Goal: Task Accomplishment & Management: Complete application form

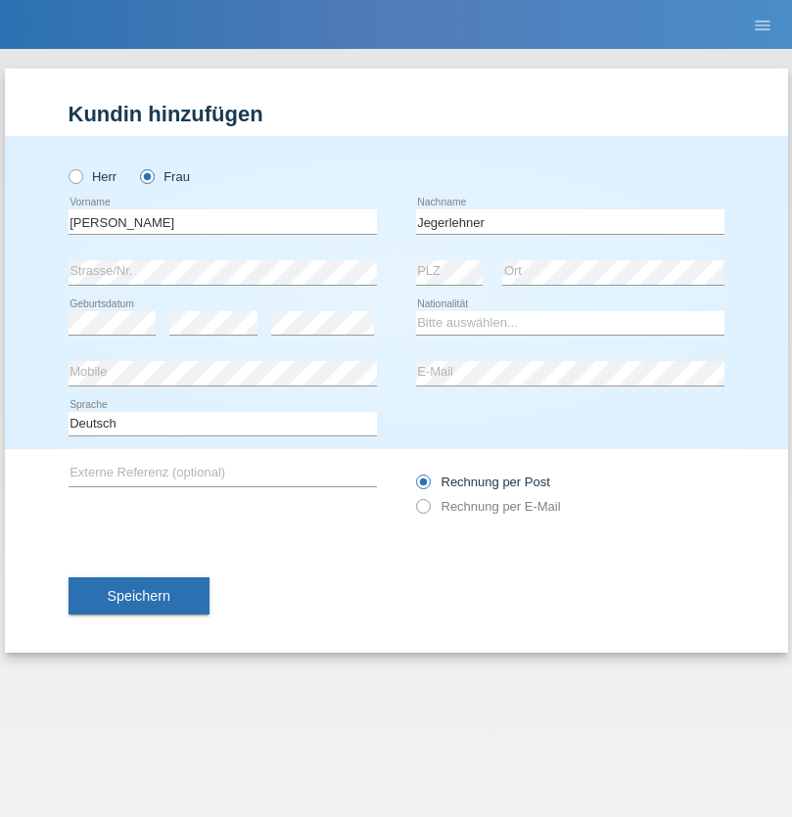
type input "Jegerlehner"
select select "CH"
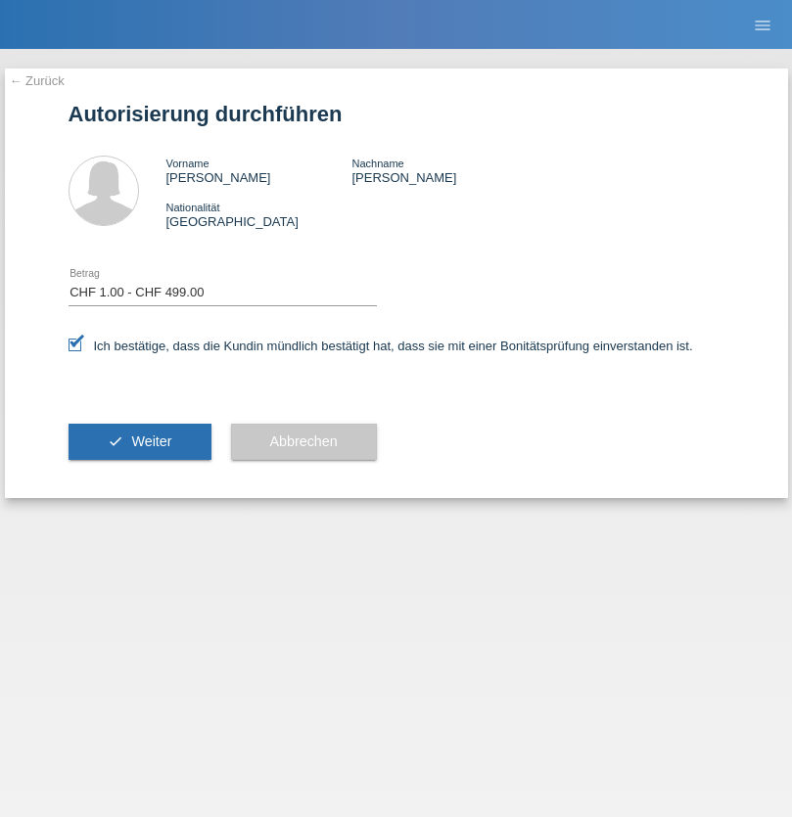
select select "1"
click at [139, 442] on span "Weiter" at bounding box center [151, 442] width 40 height 16
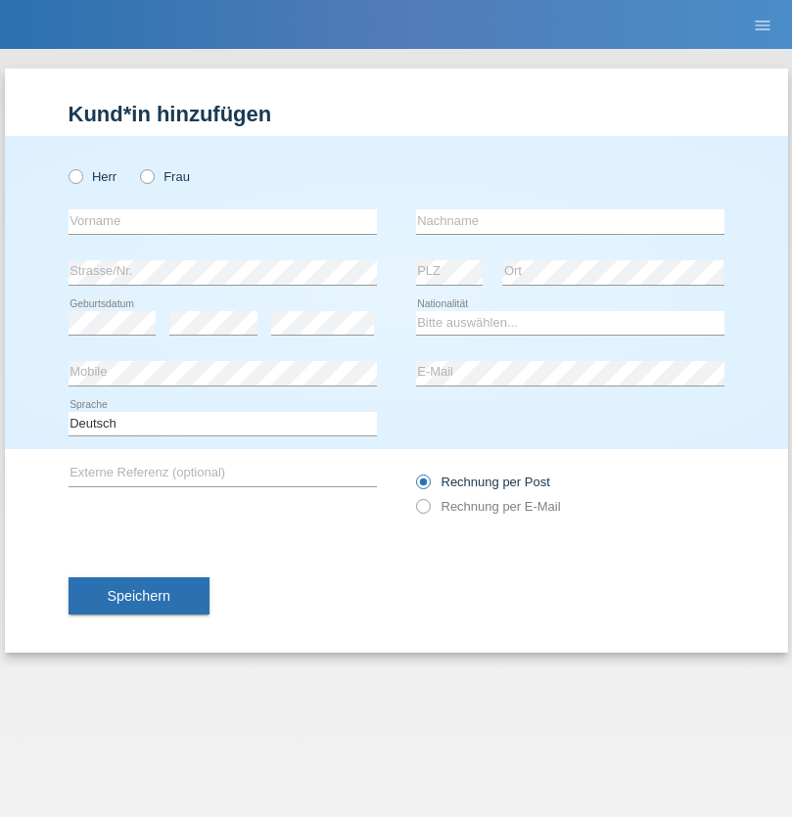
radio input "true"
click at [222, 221] on input "text" at bounding box center [223, 222] width 308 height 24
type input "[PERSON_NAME]"
click at [570, 221] on input "text" at bounding box center [570, 222] width 308 height 24
type input "Neto Buchs"
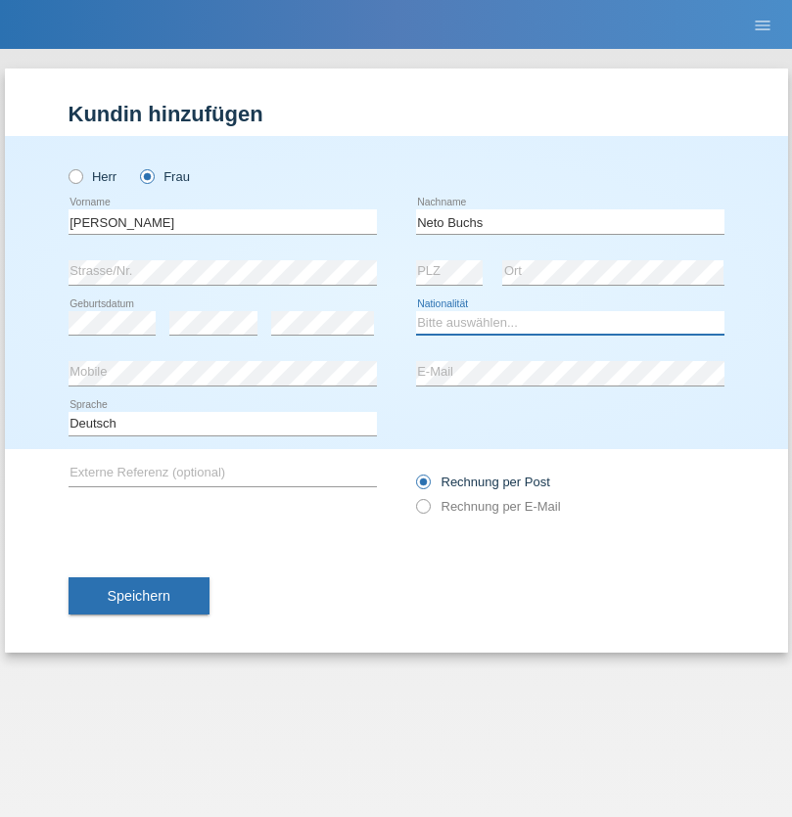
select select "BR"
select select "C"
select select "17"
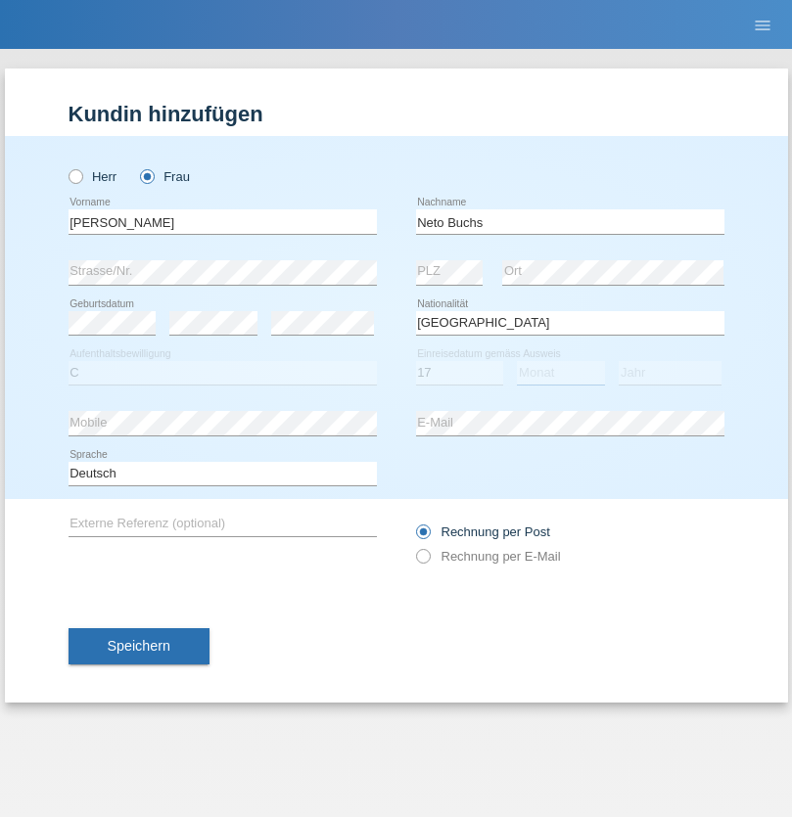
select select "10"
select select "2017"
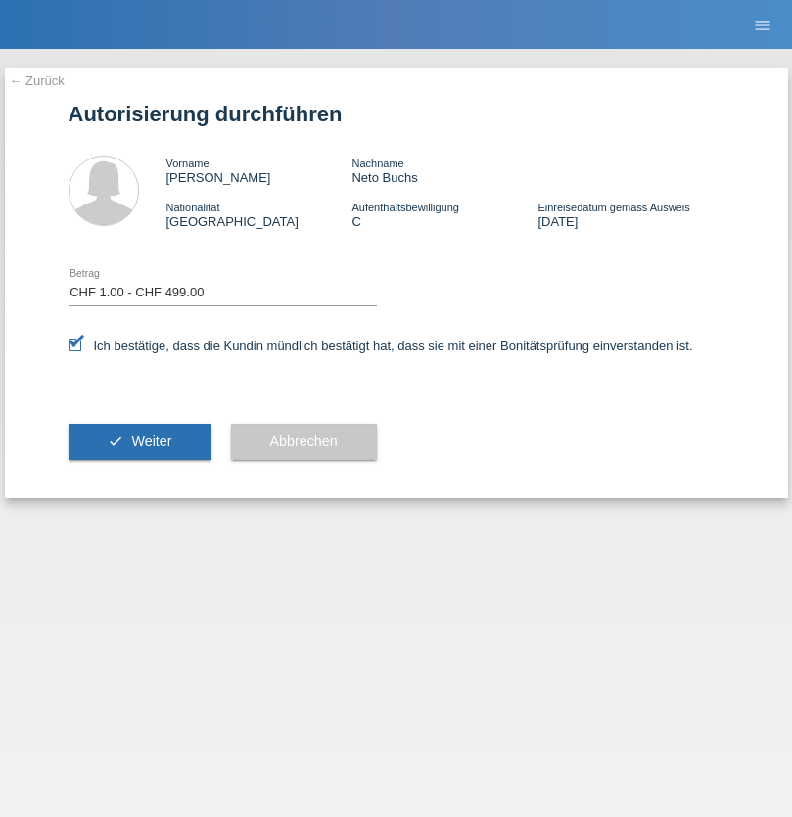
select select "1"
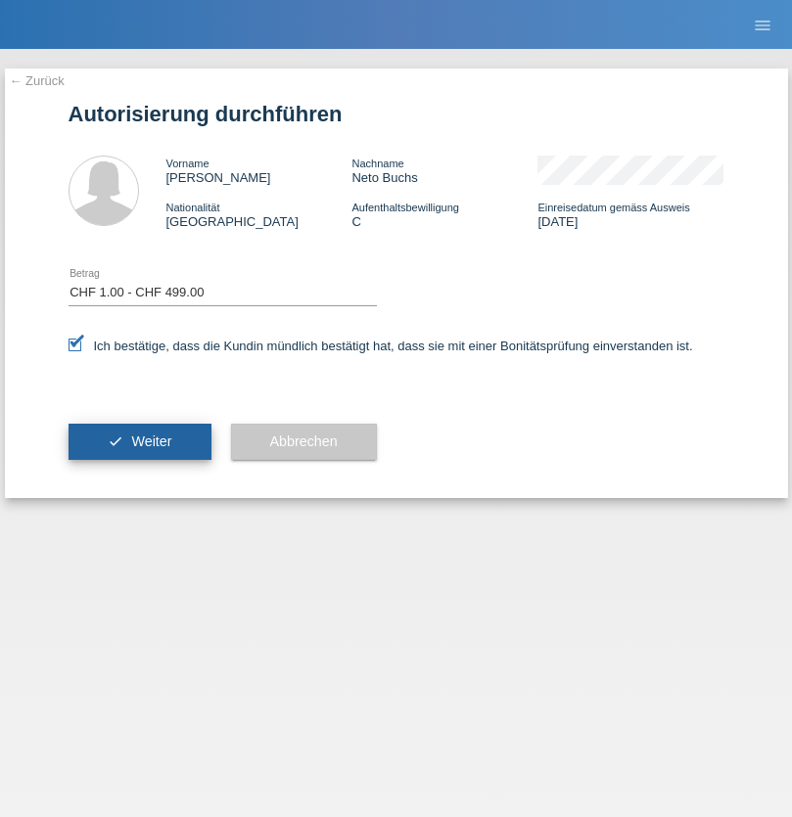
click at [139, 442] on span "Weiter" at bounding box center [151, 442] width 40 height 16
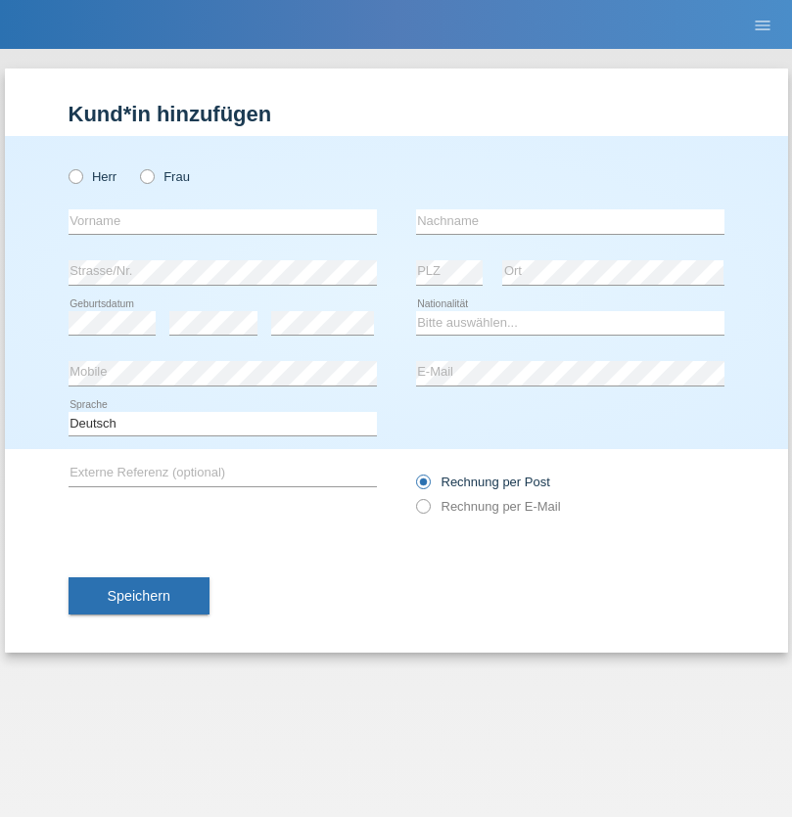
radio input "true"
click at [222, 221] on input "text" at bounding box center [223, 222] width 308 height 24
type input "Iliyan"
click at [570, 221] on input "text" at bounding box center [570, 222] width 308 height 24
type input "Mitov"
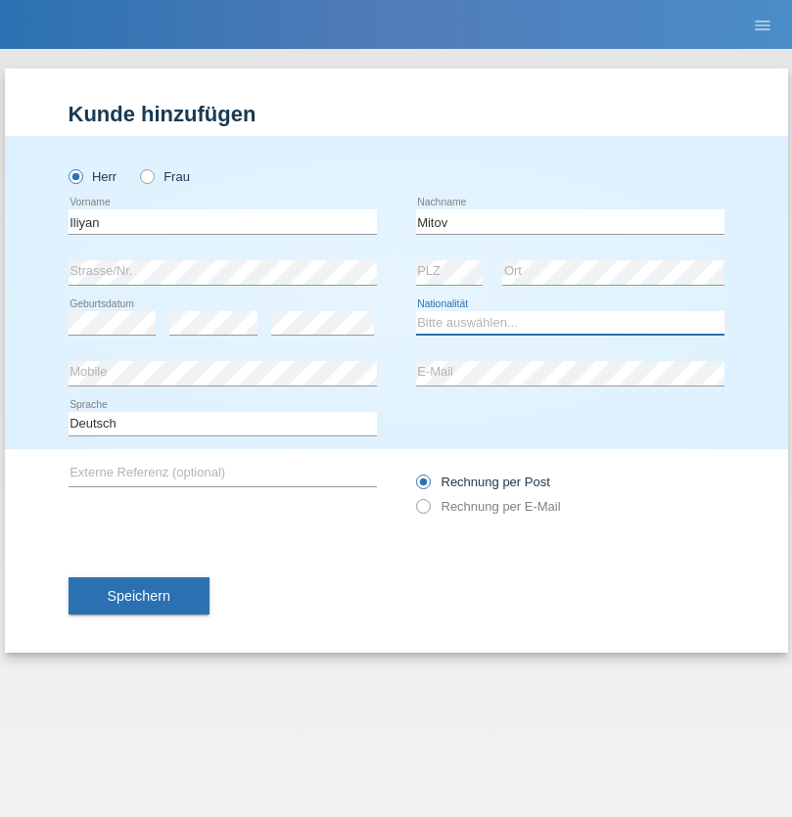
select select "BG"
select select "C"
select select "07"
select select "02"
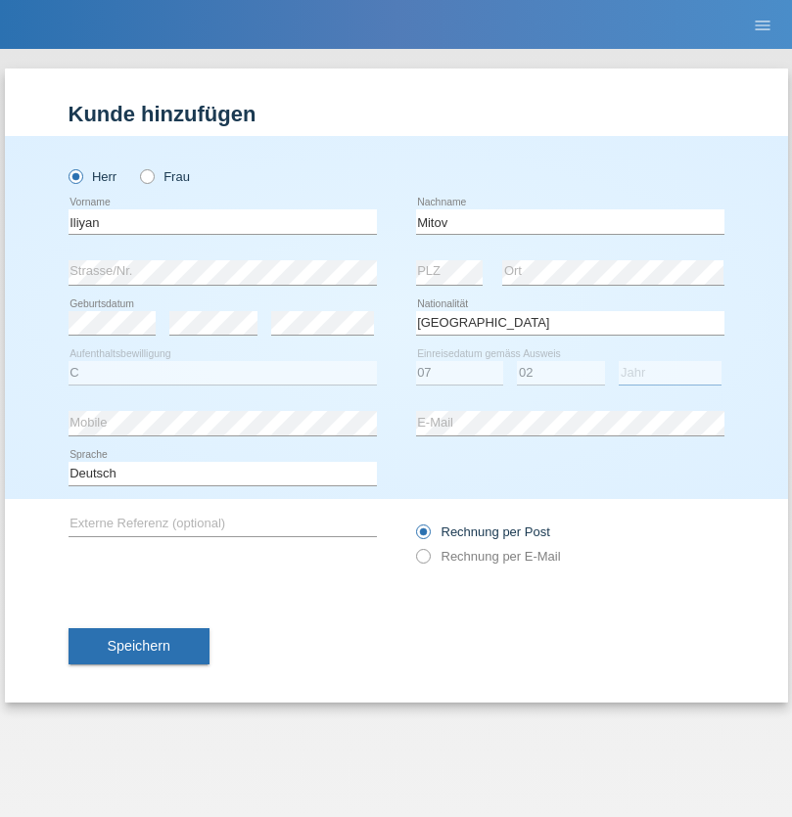
select select "2018"
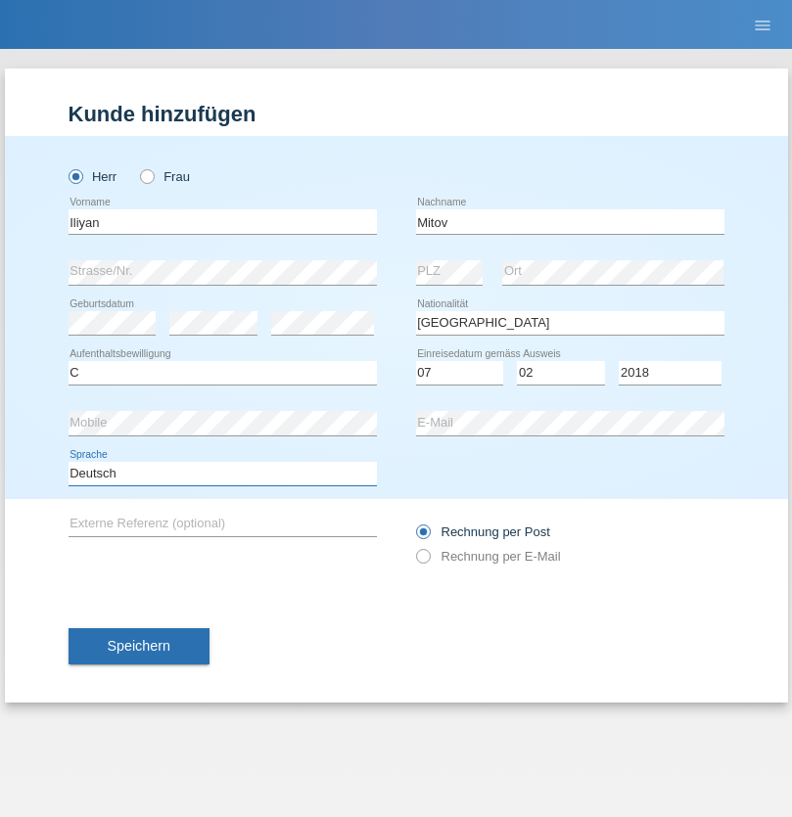
select select "en"
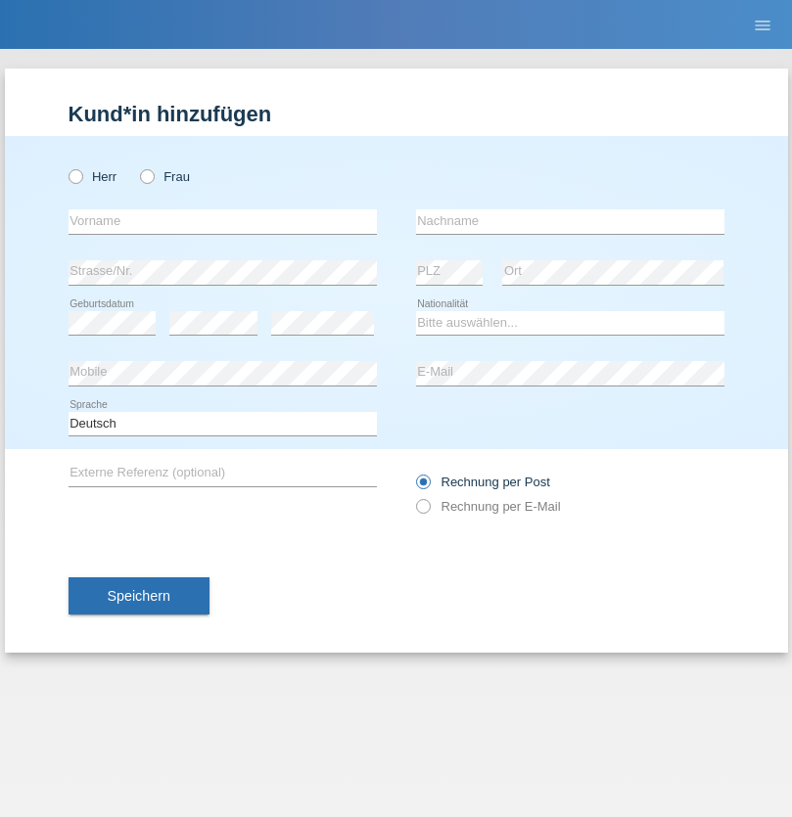
radio input "true"
click at [222, 221] on input "text" at bounding box center [223, 222] width 308 height 24
type input "[EMAIL_ADDRESS][DOMAIN_NAME]"
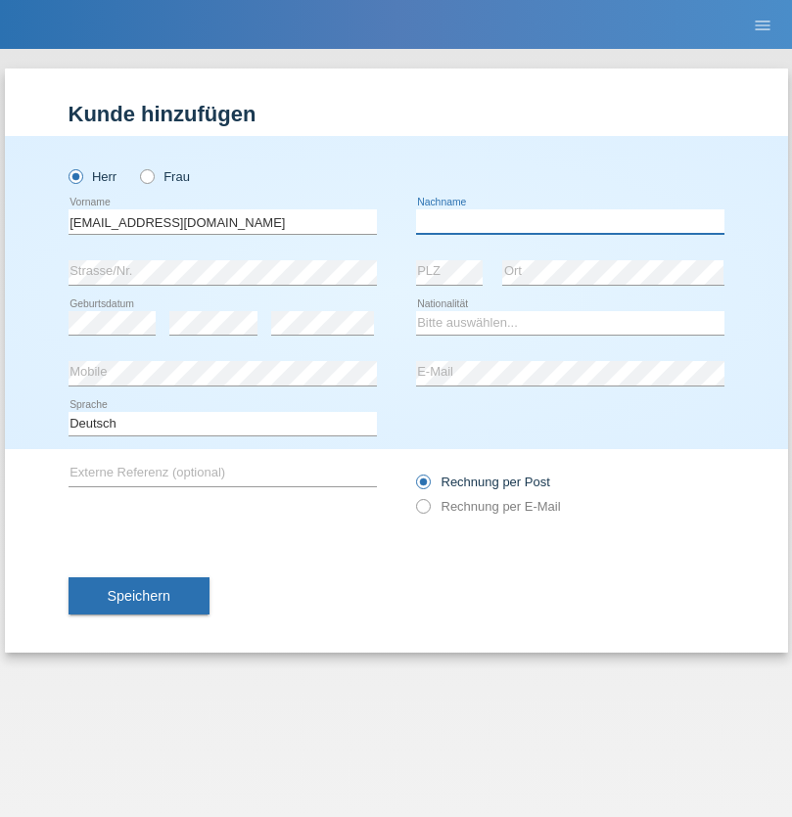
click at [570, 221] on input "text" at bounding box center [570, 222] width 308 height 24
type input "Li"
select select "TO"
select select "C"
select select "01"
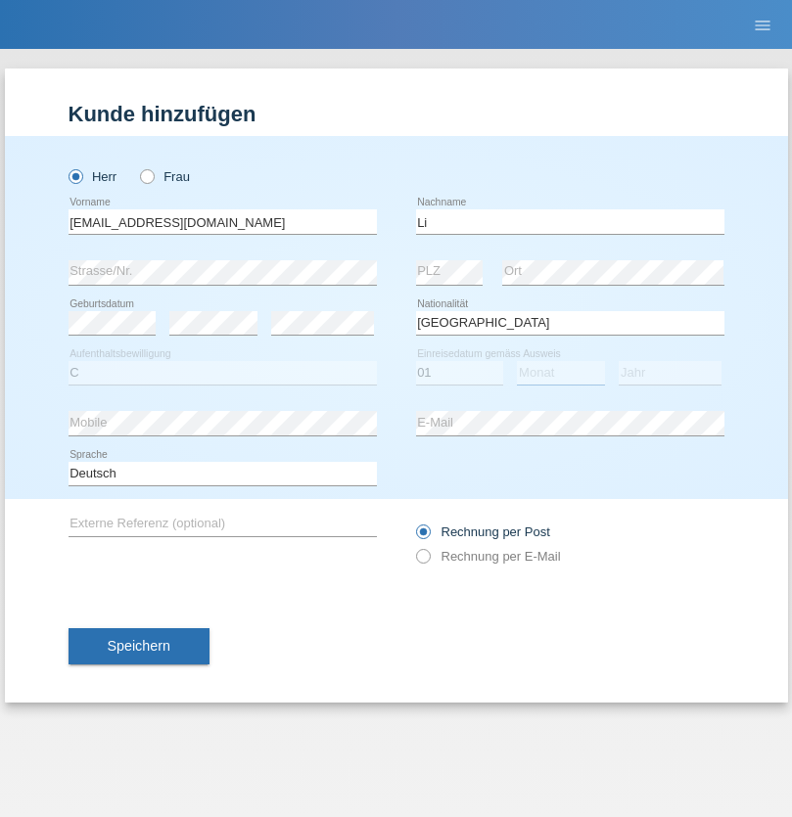
select select "01"
select select "1996"
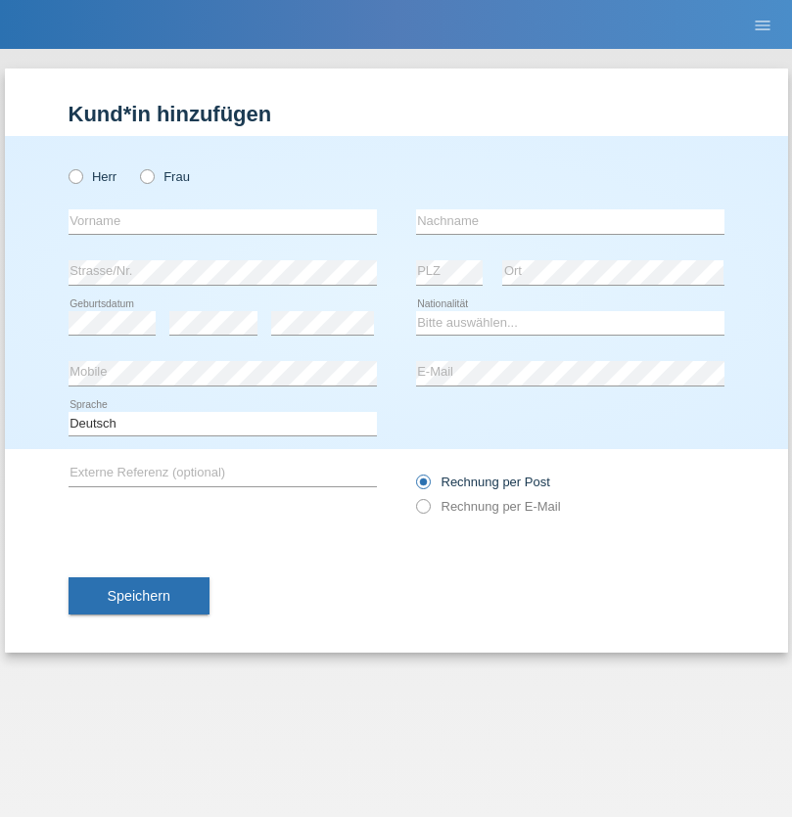
radio input "true"
click at [222, 221] on input "text" at bounding box center [223, 222] width 308 height 24
type input "Michel"
click at [570, 221] on input "text" at bounding box center [570, 222] width 308 height 24
type input "Farner"
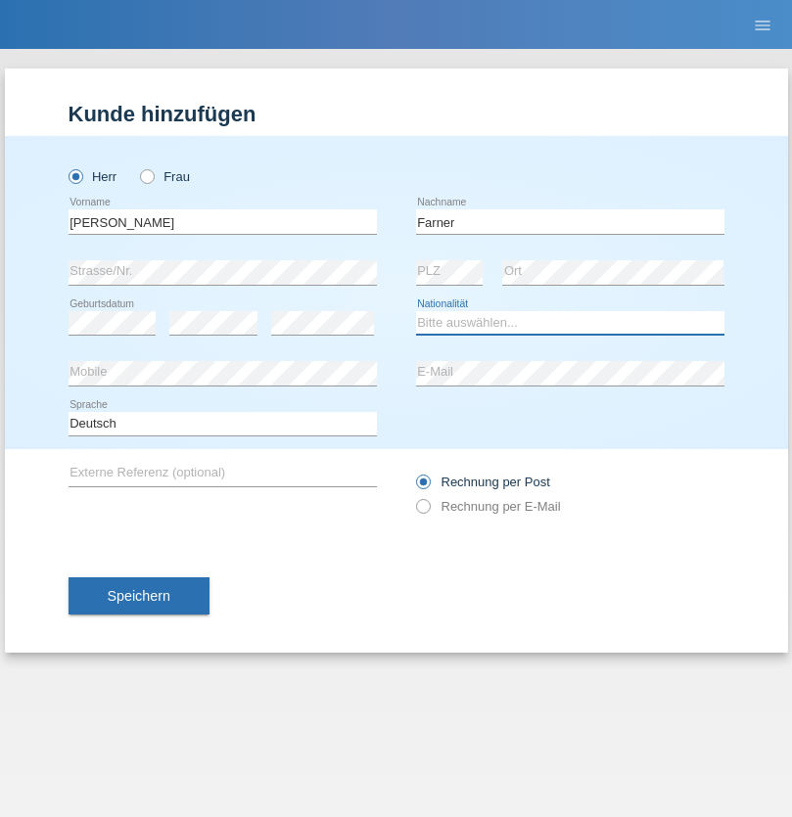
select select "CH"
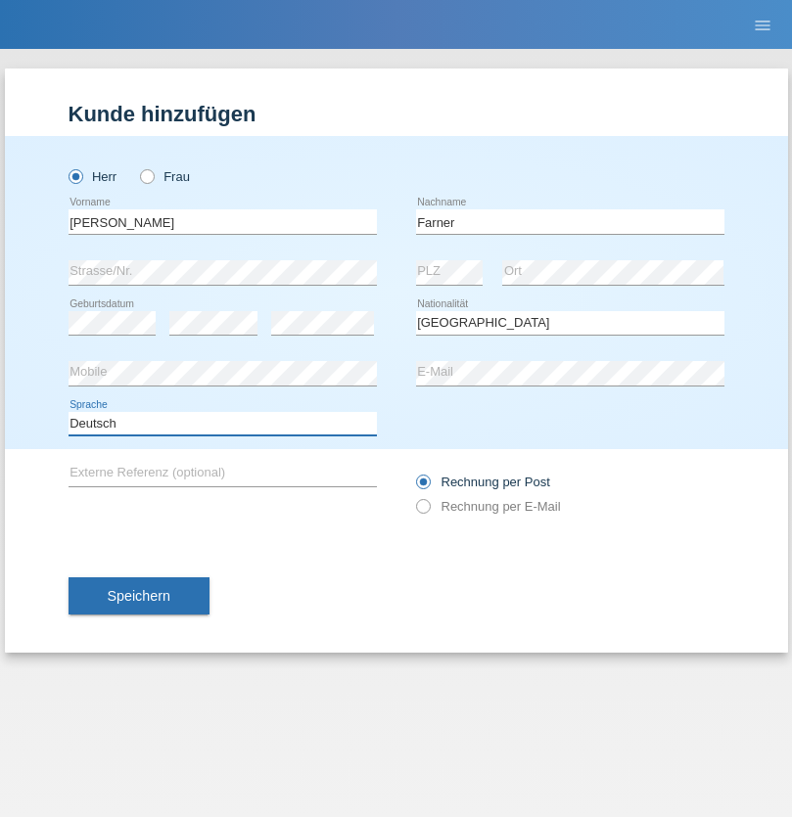
select select "en"
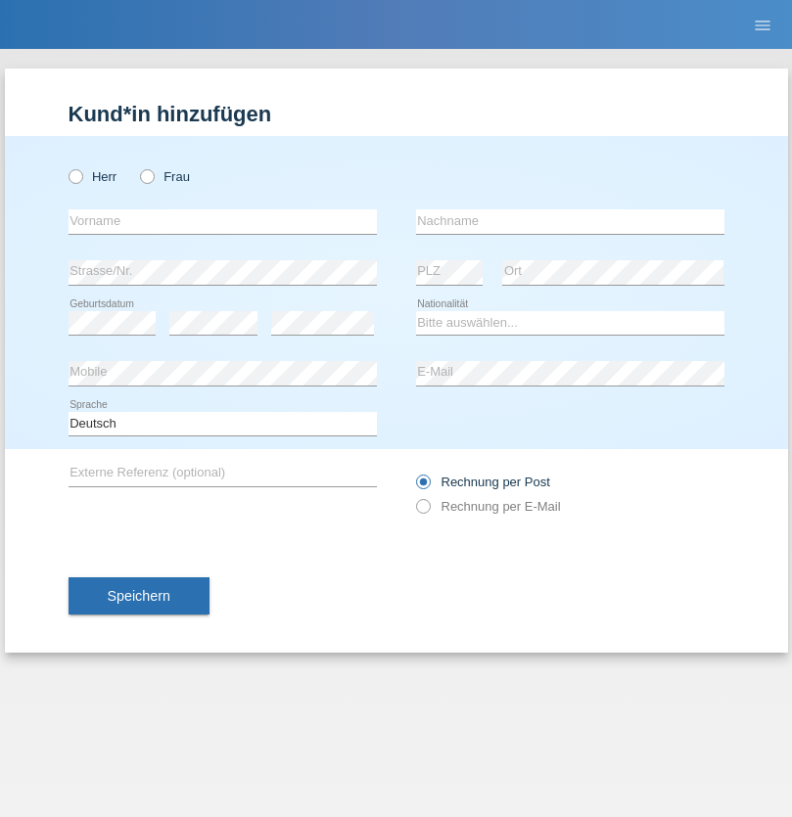
radio input "true"
select select "NL"
select select "C"
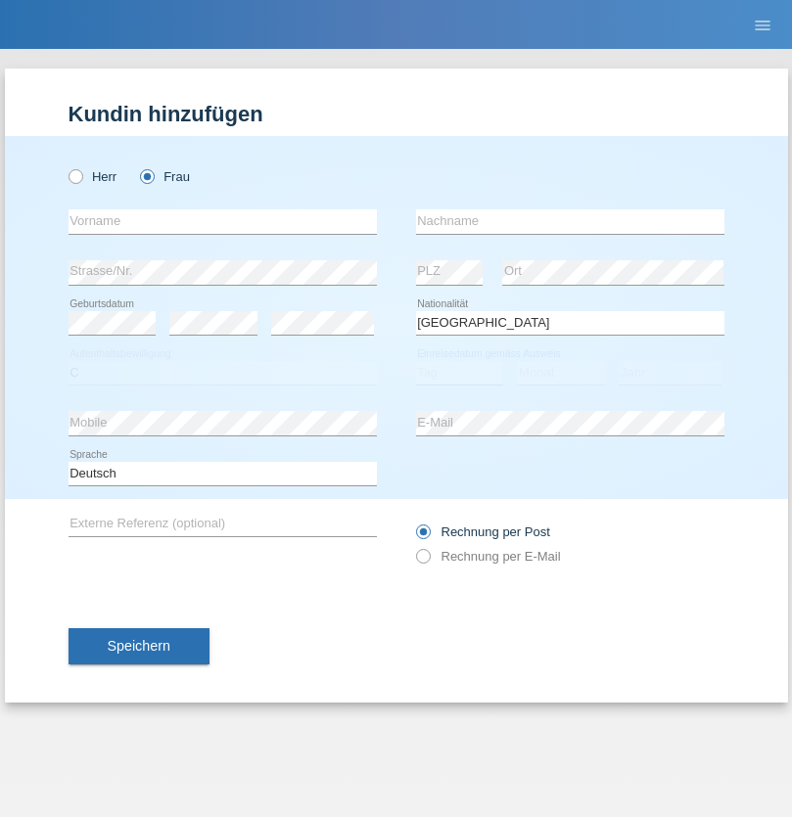
select select "01"
select select "2021"
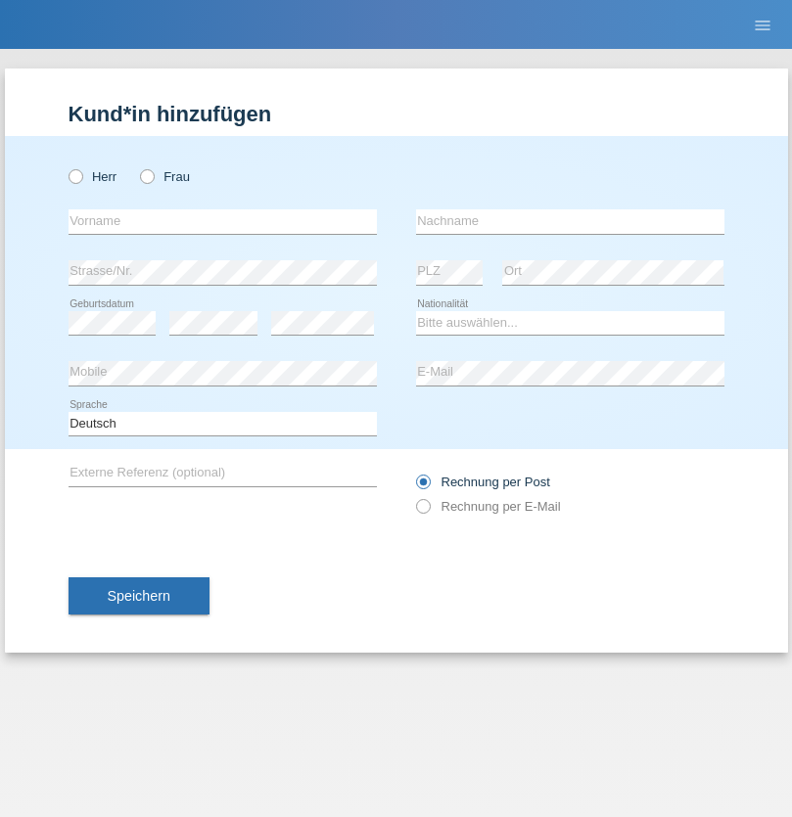
radio input "true"
click at [222, 221] on input "text" at bounding box center [223, 222] width 308 height 24
type input "David"
click at [570, 221] on input "text" at bounding box center [570, 222] width 308 height 24
type input "Amaral"
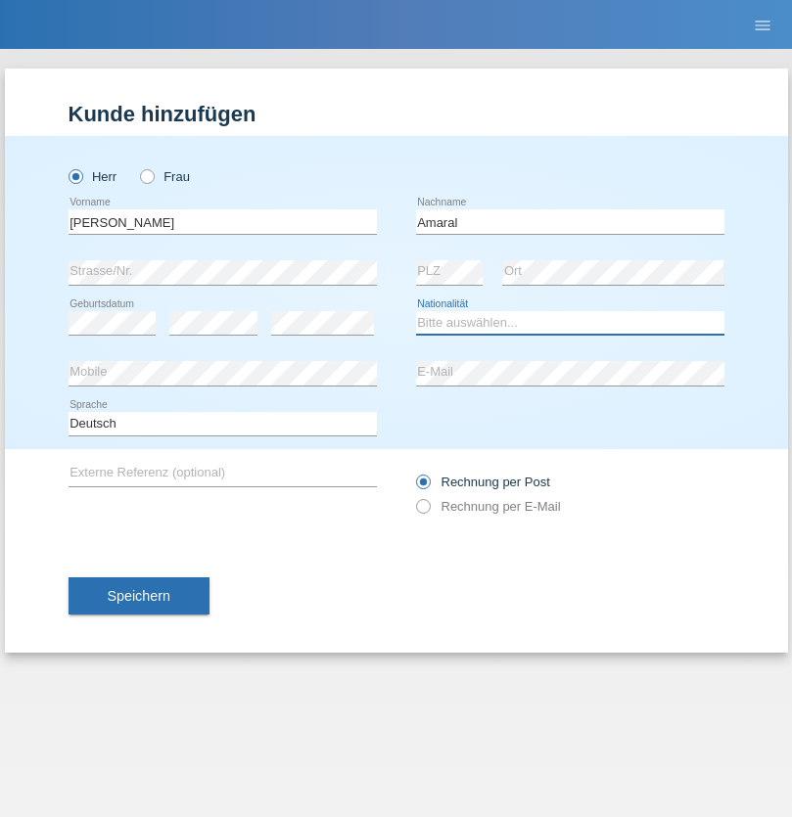
select select "PT"
select select "C"
select select "06"
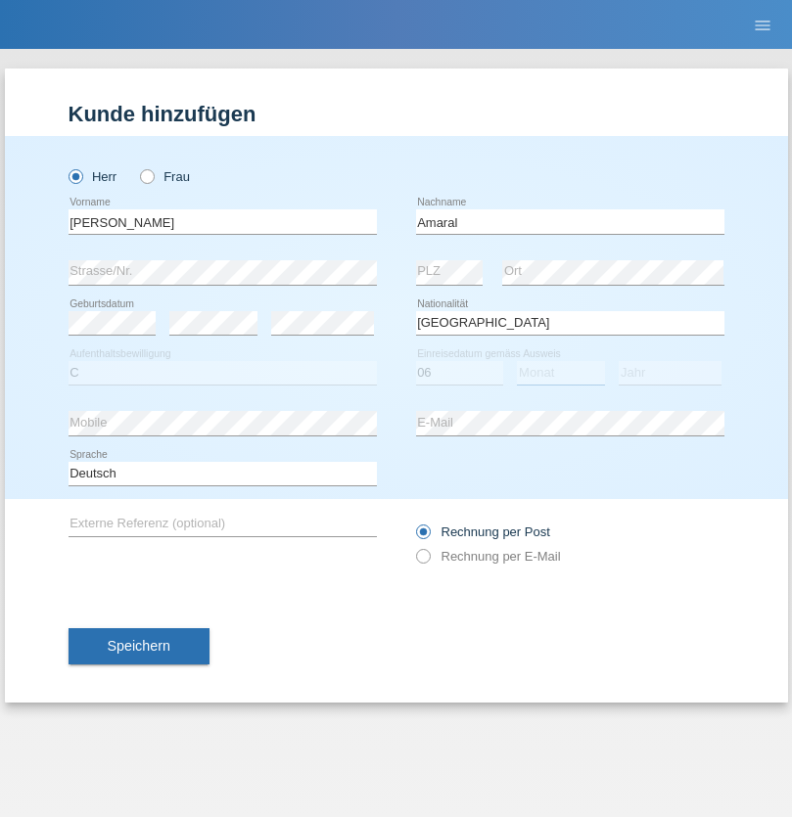
select select "07"
select select "2019"
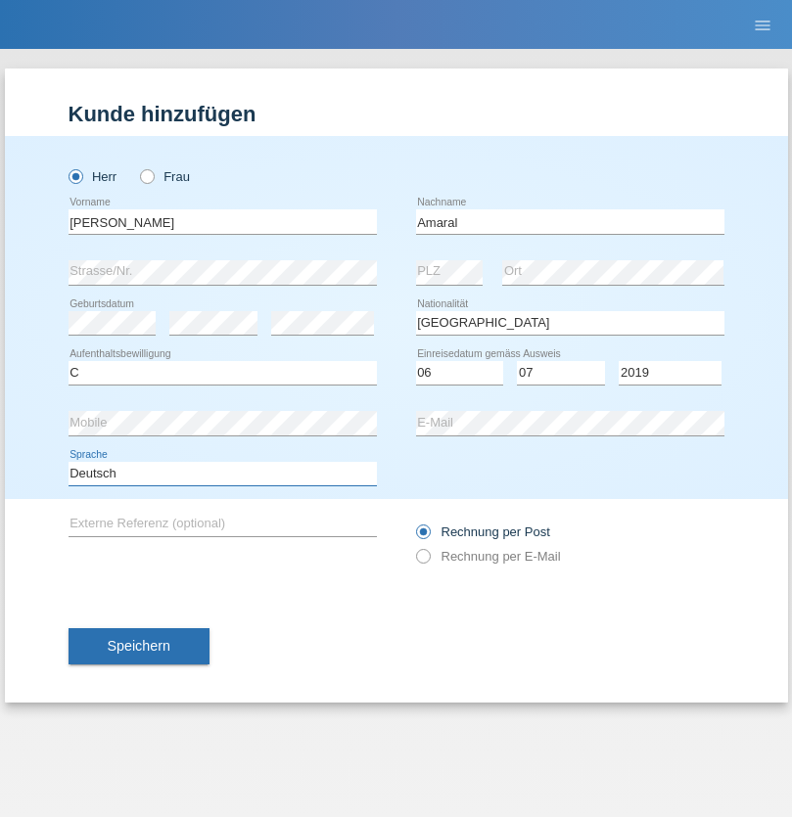
select select "en"
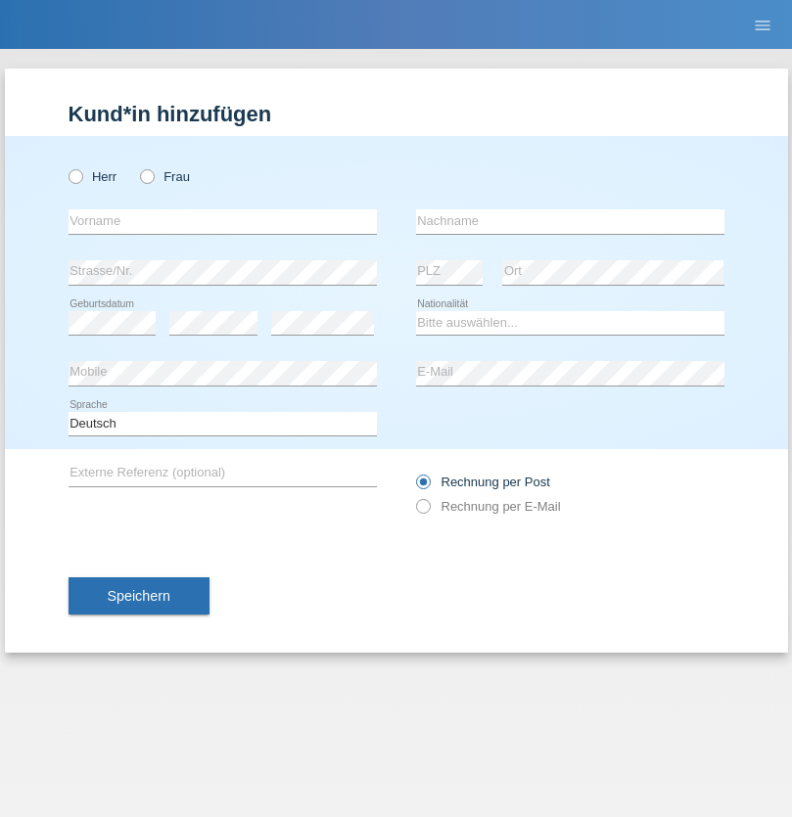
radio input "true"
click at [222, 221] on input "text" at bounding box center [223, 222] width 308 height 24
type input "[PERSON_NAME]"
click at [570, 221] on input "text" at bounding box center [570, 222] width 308 height 24
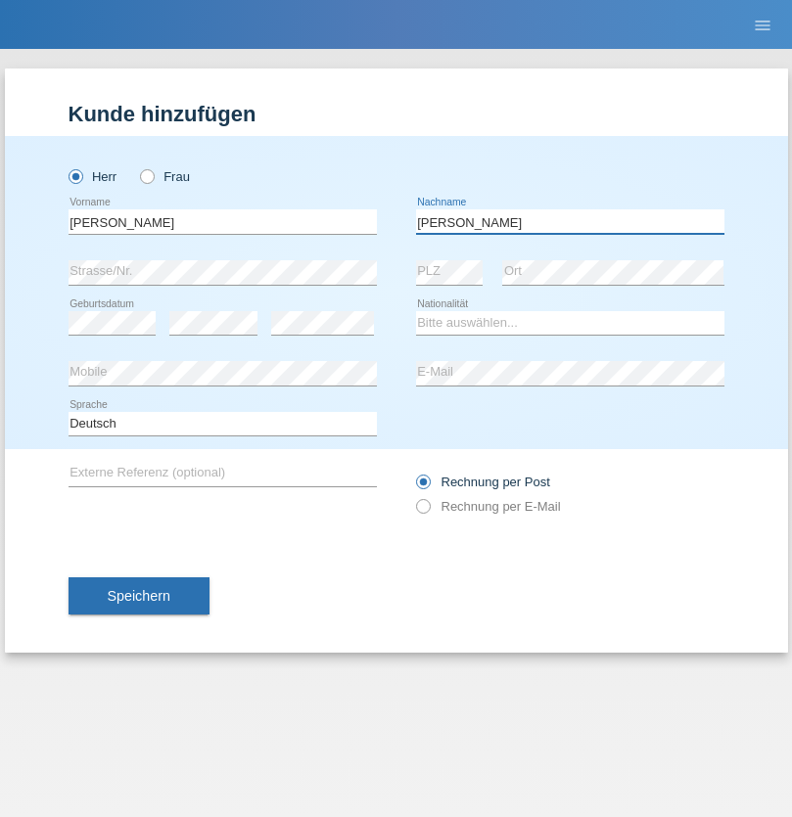
type input "[PERSON_NAME]"
select select "DE"
select select "C"
select select "05"
select select "04"
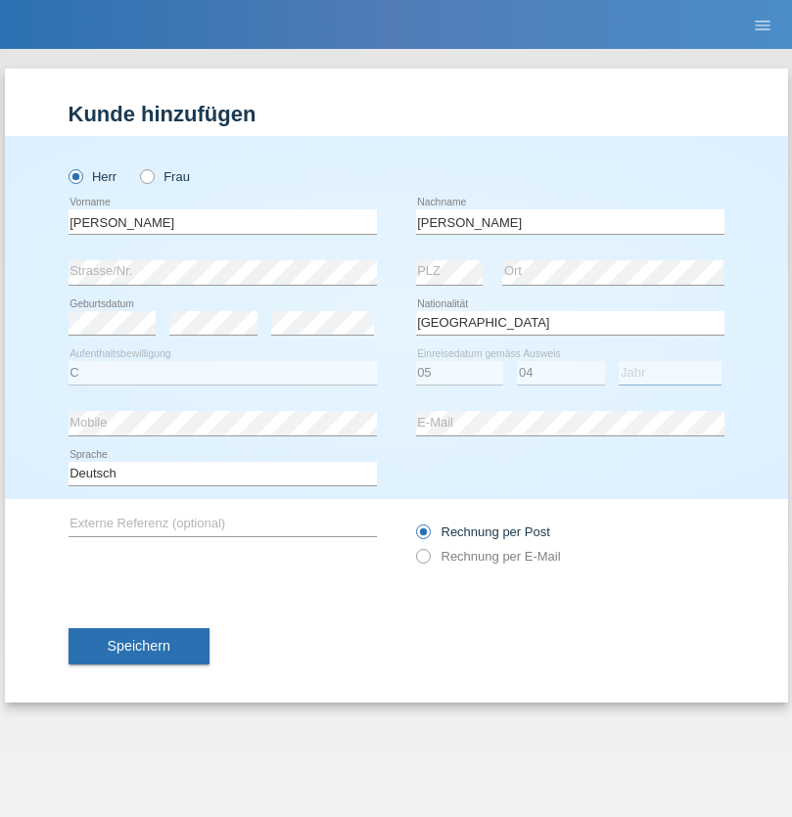
select select "2021"
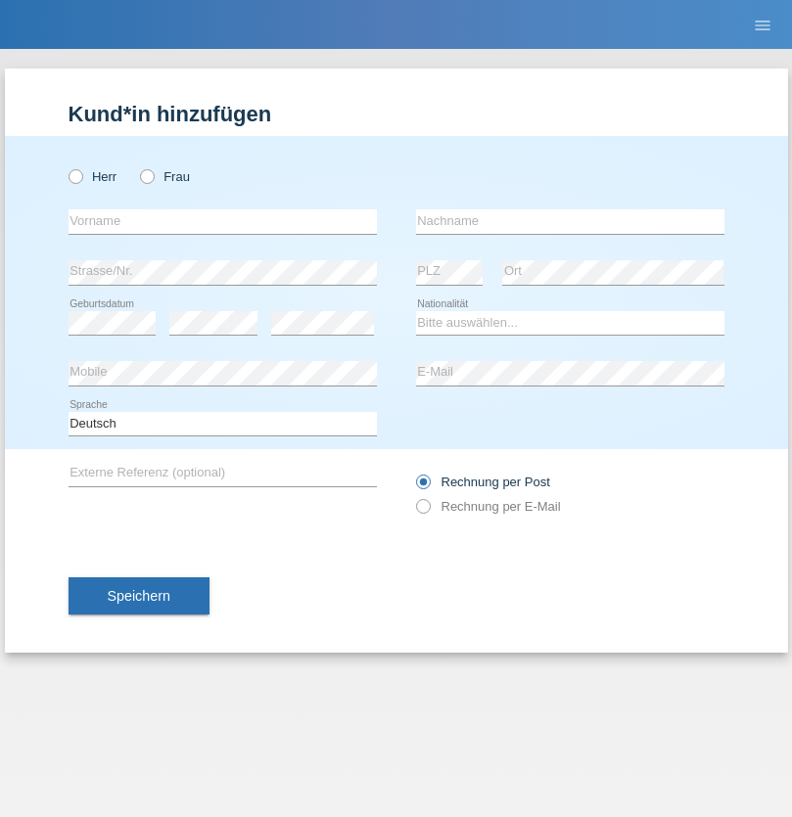
radio input "true"
click at [222, 221] on input "text" at bounding box center [223, 222] width 308 height 24
type input "Schumacher"
click at [570, 221] on input "text" at bounding box center [570, 222] width 308 height 24
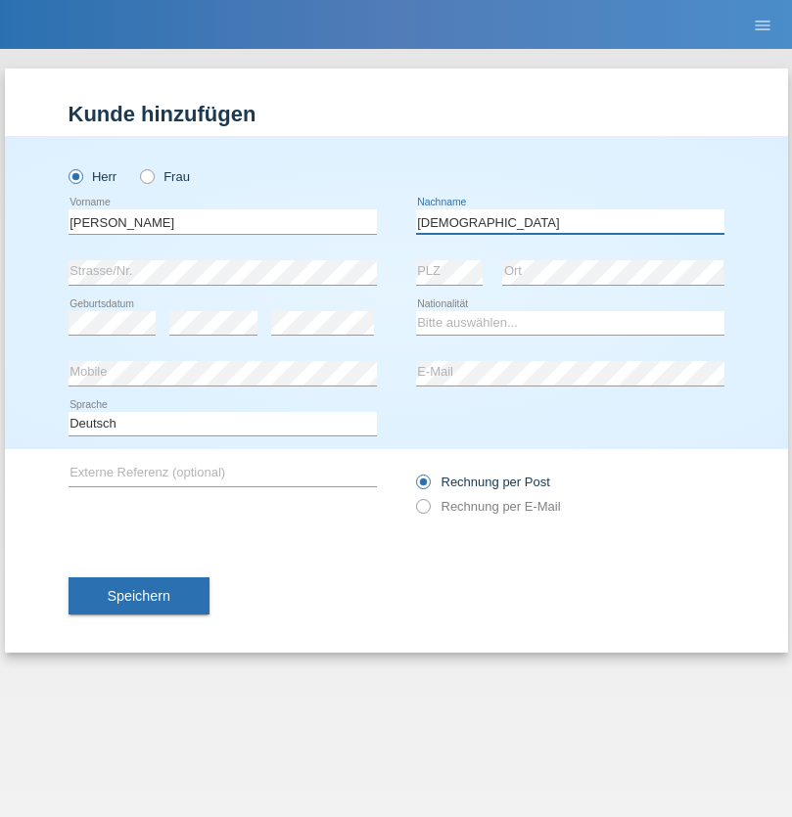
type input "Christian"
select select "CH"
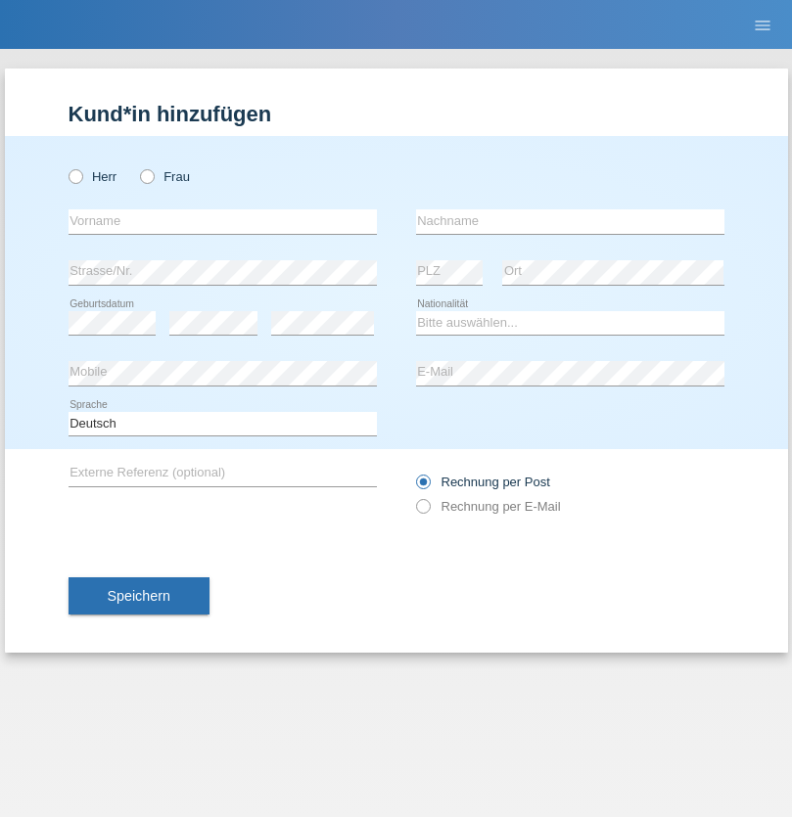
radio input "true"
click at [222, 221] on input "text" at bounding box center [223, 222] width 308 height 24
type input "agnertina"
click at [570, 221] on input "text" at bounding box center [570, 222] width 308 height 24
type input "noshaj"
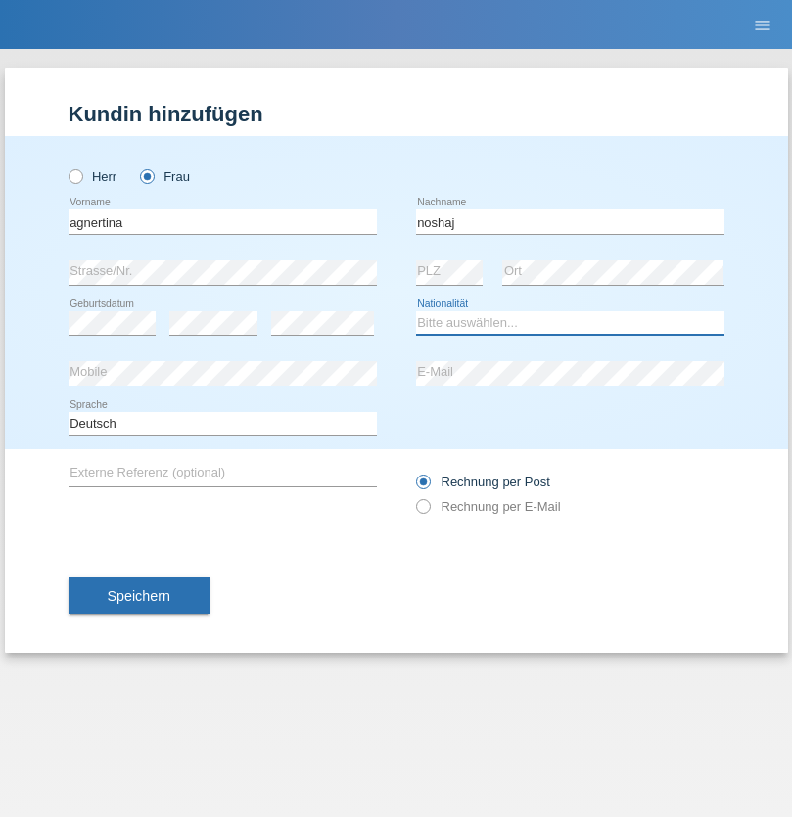
select select "NL"
select select "C"
select select "01"
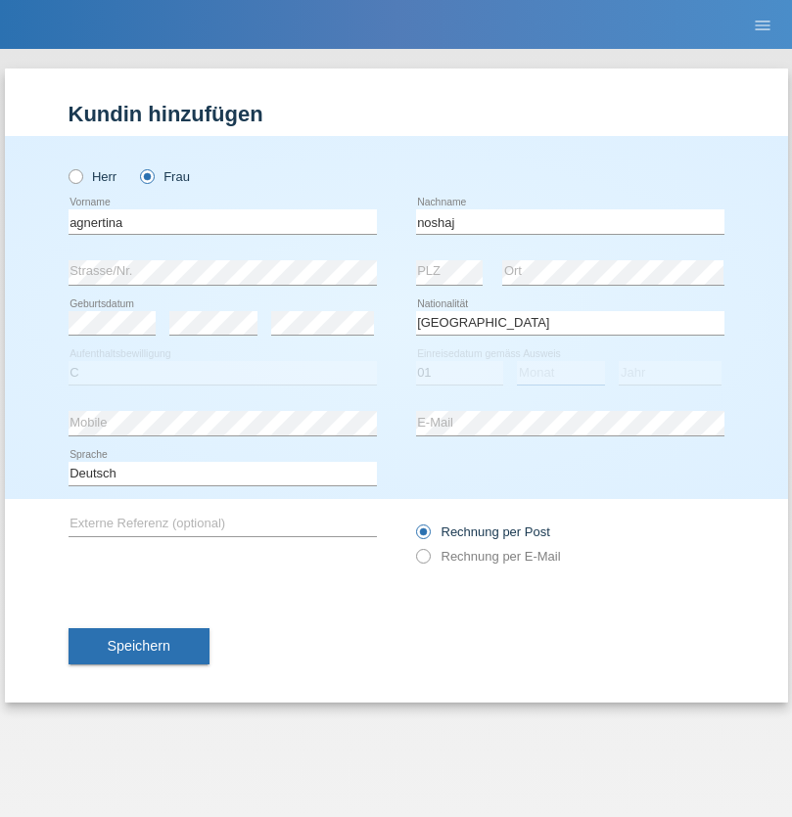
select select "08"
select select "2021"
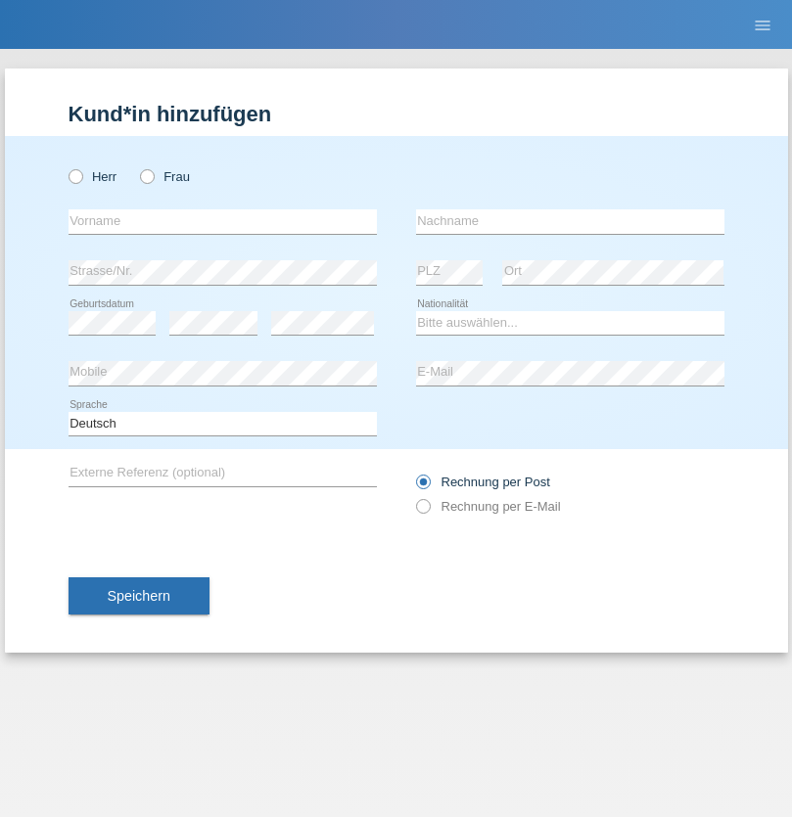
radio input "true"
click at [222, 221] on input "text" at bounding box center [223, 222] width 308 height 24
type input "[PERSON_NAME]"
click at [570, 221] on input "text" at bounding box center [570, 222] width 308 height 24
type input "Pinzo"
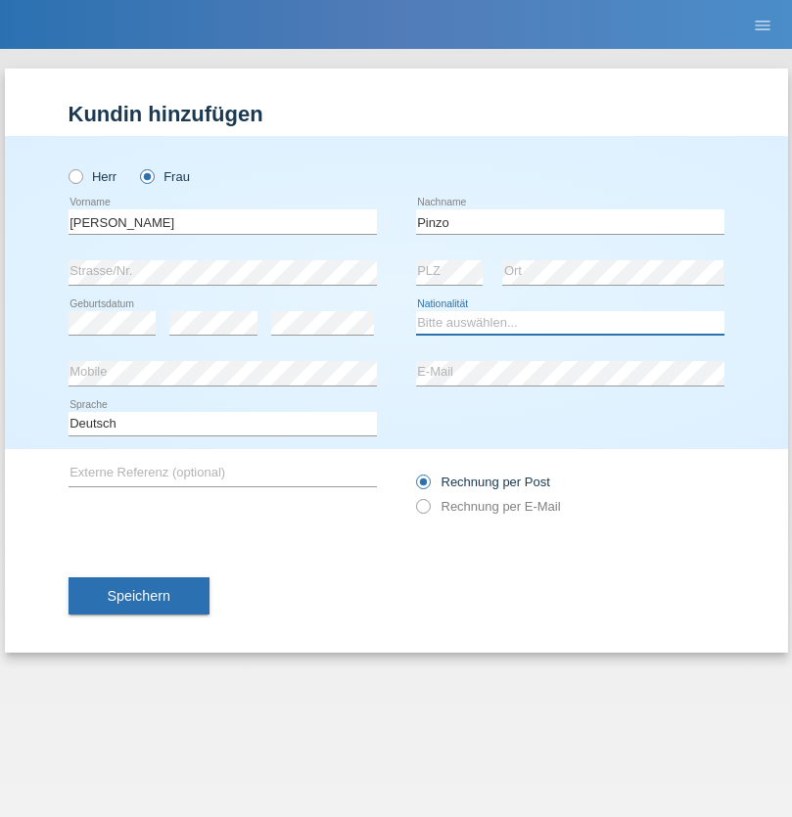
select select "CH"
radio input "true"
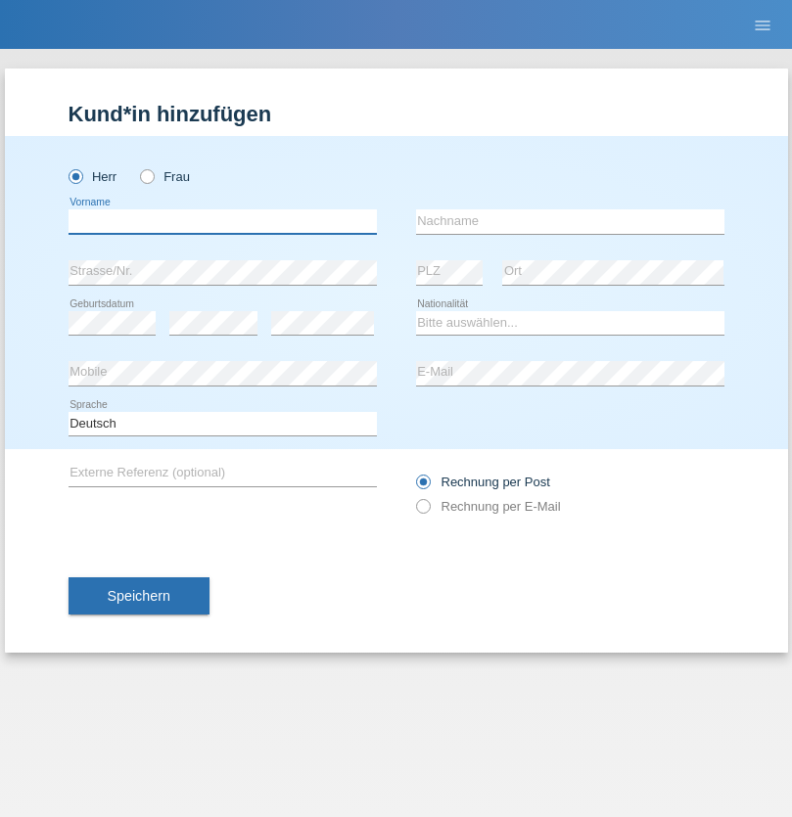
click at [222, 221] on input "text" at bounding box center [223, 222] width 308 height 24
type input "ali"
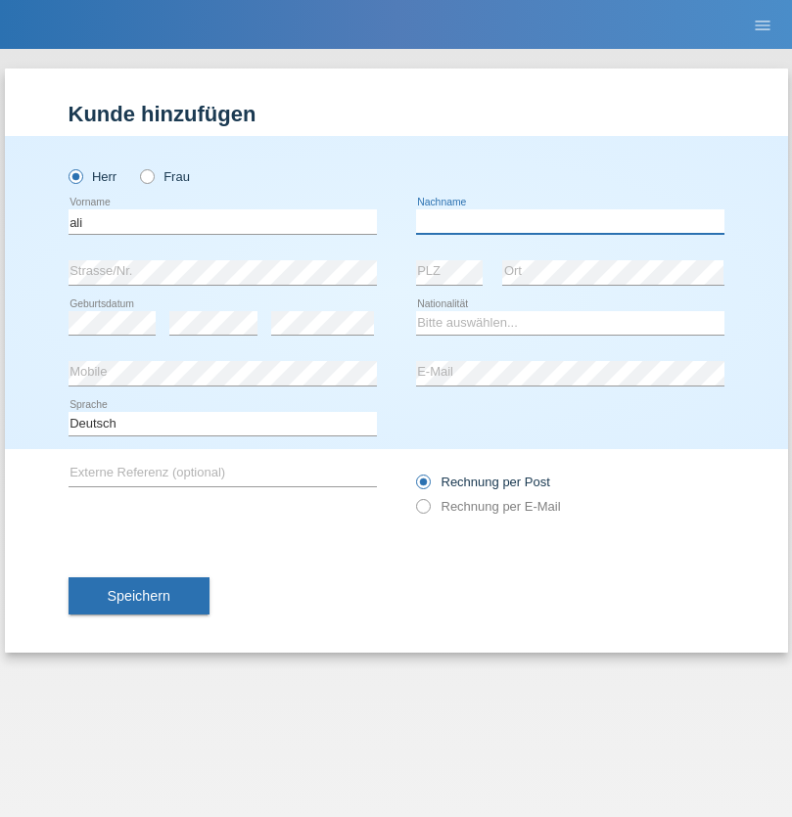
click at [570, 221] on input "text" at bounding box center [570, 222] width 308 height 24
type input "Amini"
select select "AF"
select select "C"
select select "18"
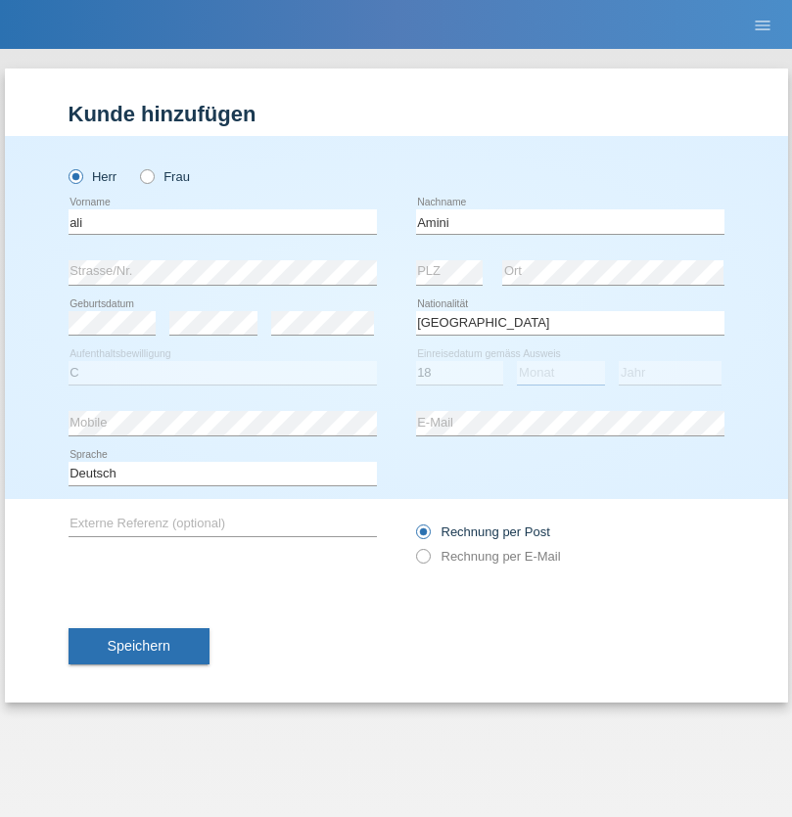
select select "08"
select select "2015"
